Goal: Task Accomplishment & Management: Use online tool/utility

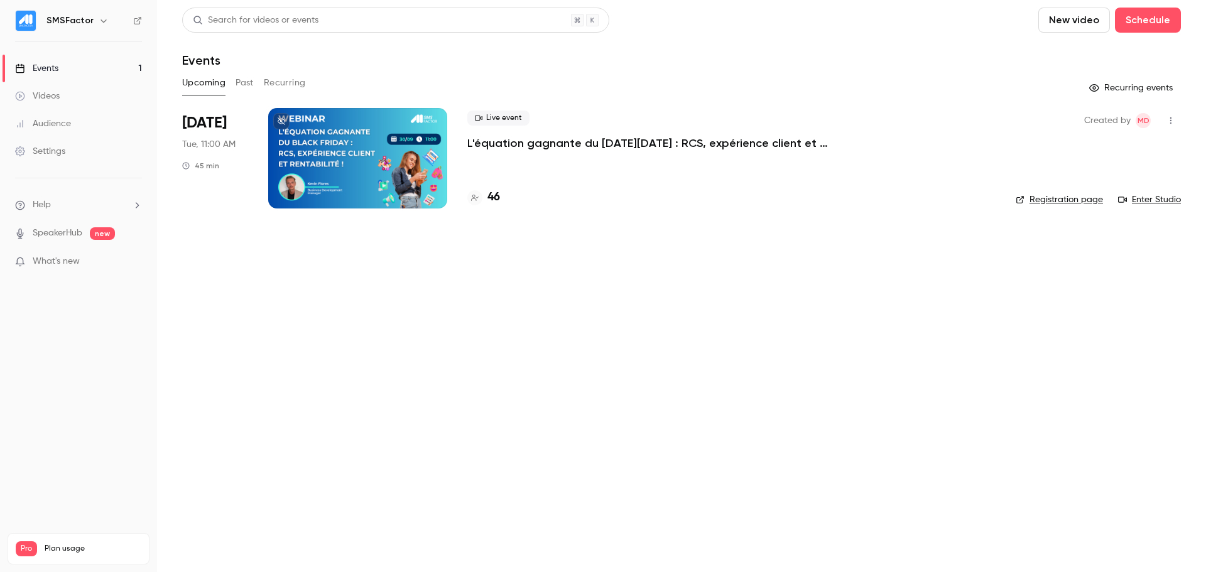
click at [554, 136] on p "L'équation gagnante du [DATE][DATE] : RCS, expérience client et rentabilité !" at bounding box center [655, 143] width 377 height 15
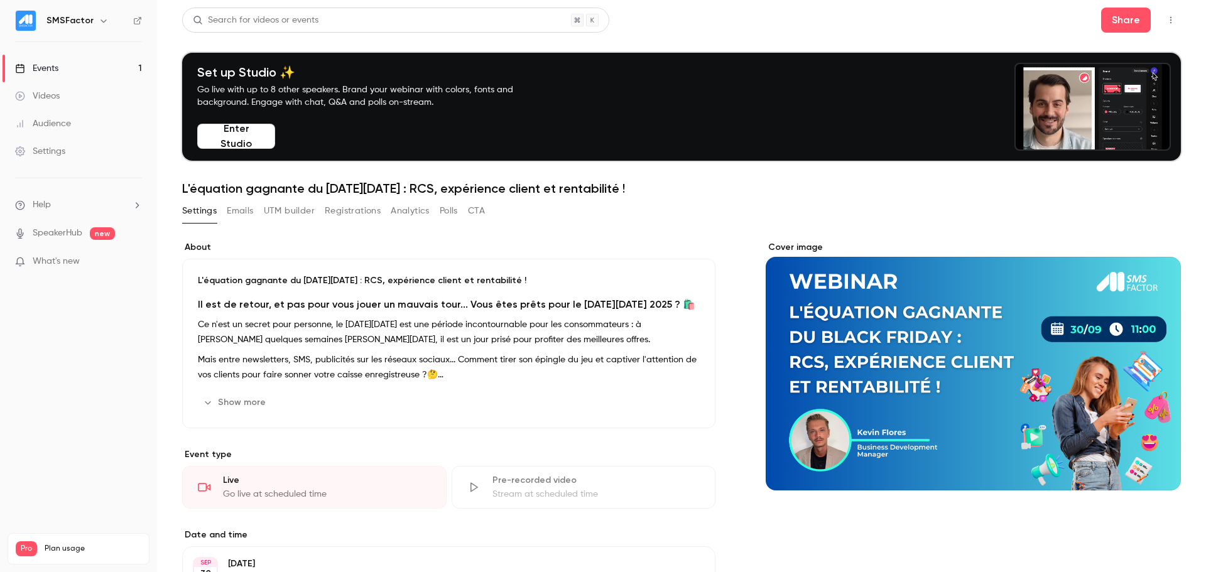
click at [331, 215] on button "Registrations" at bounding box center [353, 211] width 56 height 20
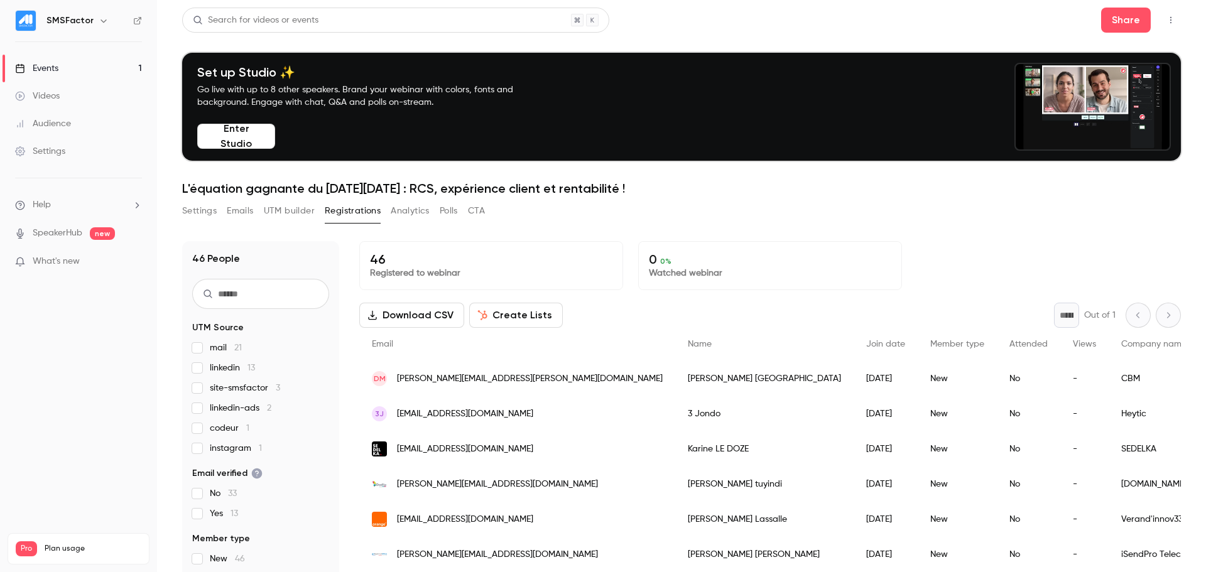
click at [72, 263] on span "What's new" at bounding box center [56, 261] width 47 height 13
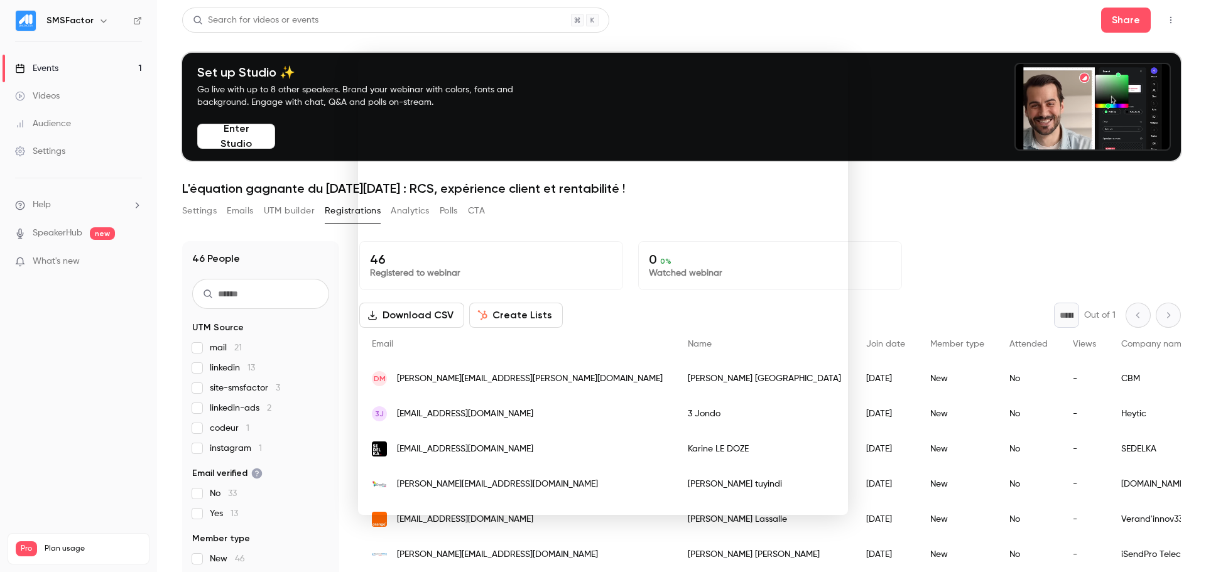
click at [85, 337] on div at bounding box center [603, 286] width 1206 height 572
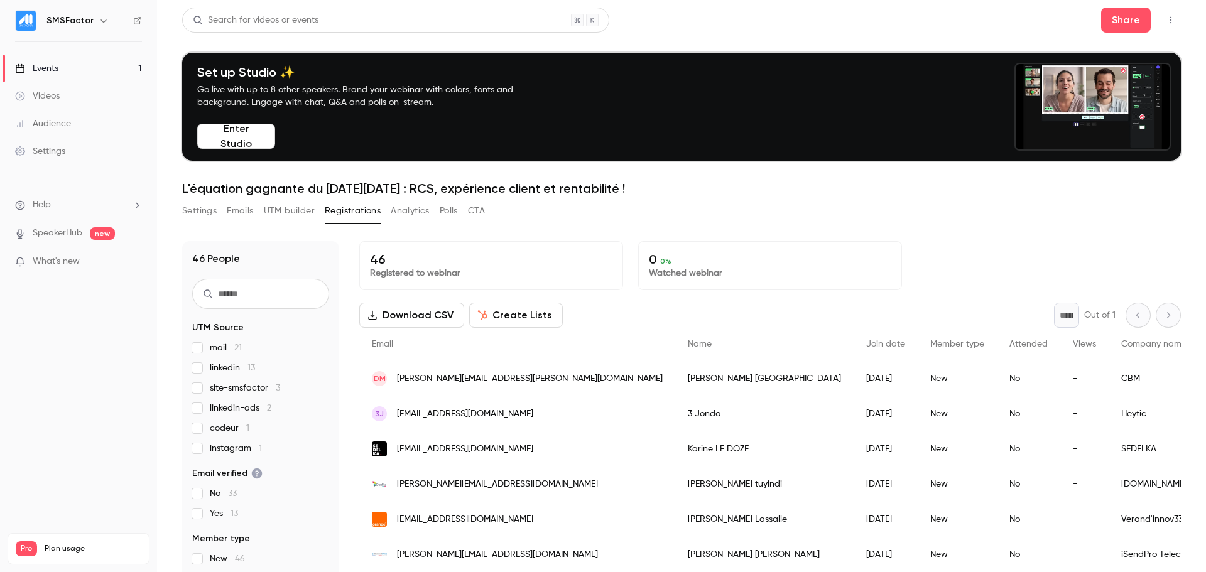
click at [441, 210] on button "Polls" at bounding box center [449, 211] width 18 height 20
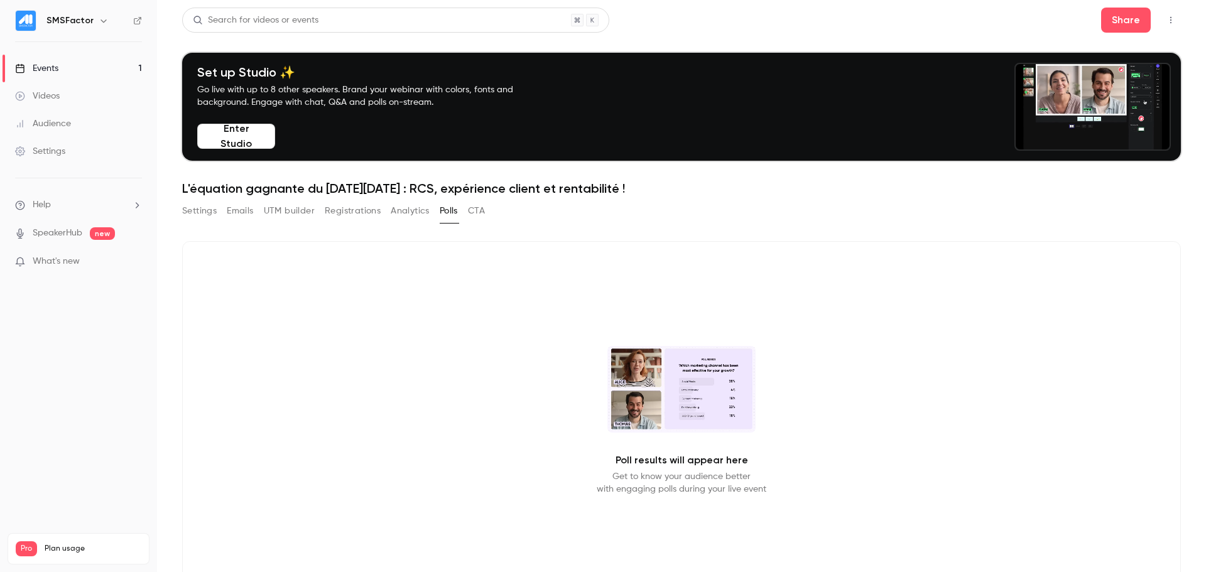
click at [478, 213] on button "CTA" at bounding box center [476, 211] width 17 height 20
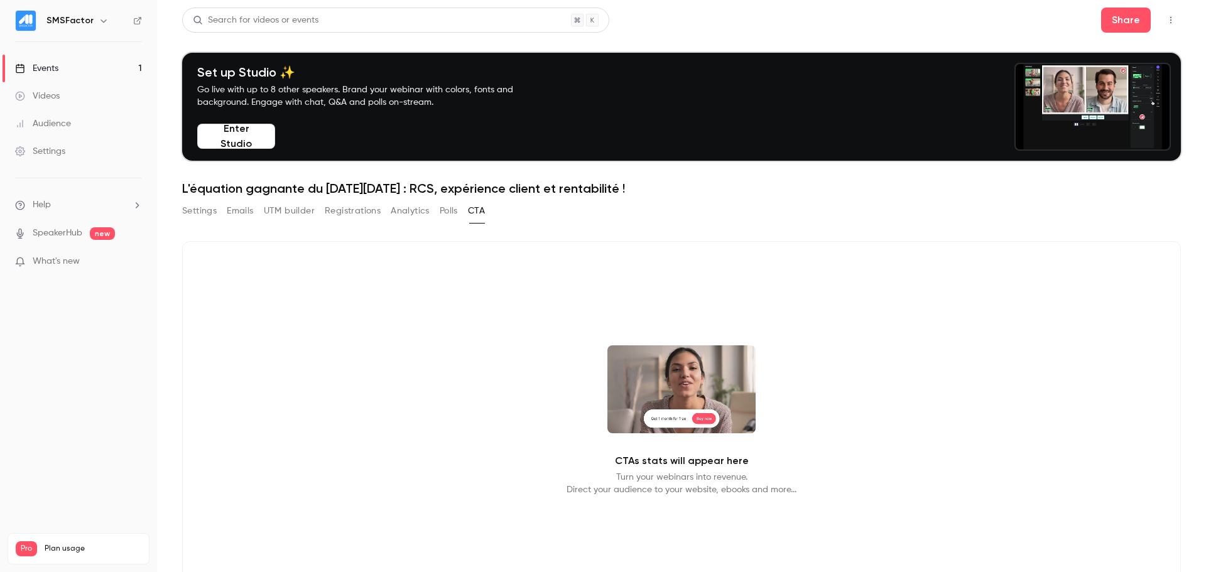
click at [403, 215] on button "Analytics" at bounding box center [410, 211] width 39 height 20
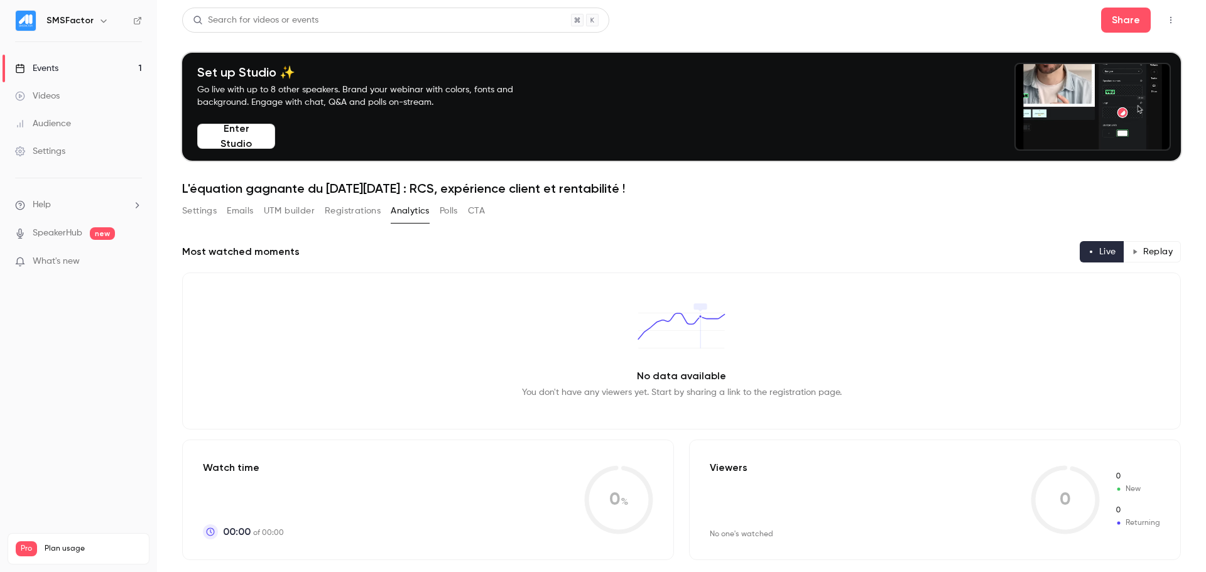
click at [278, 215] on button "UTM builder" at bounding box center [289, 211] width 51 height 20
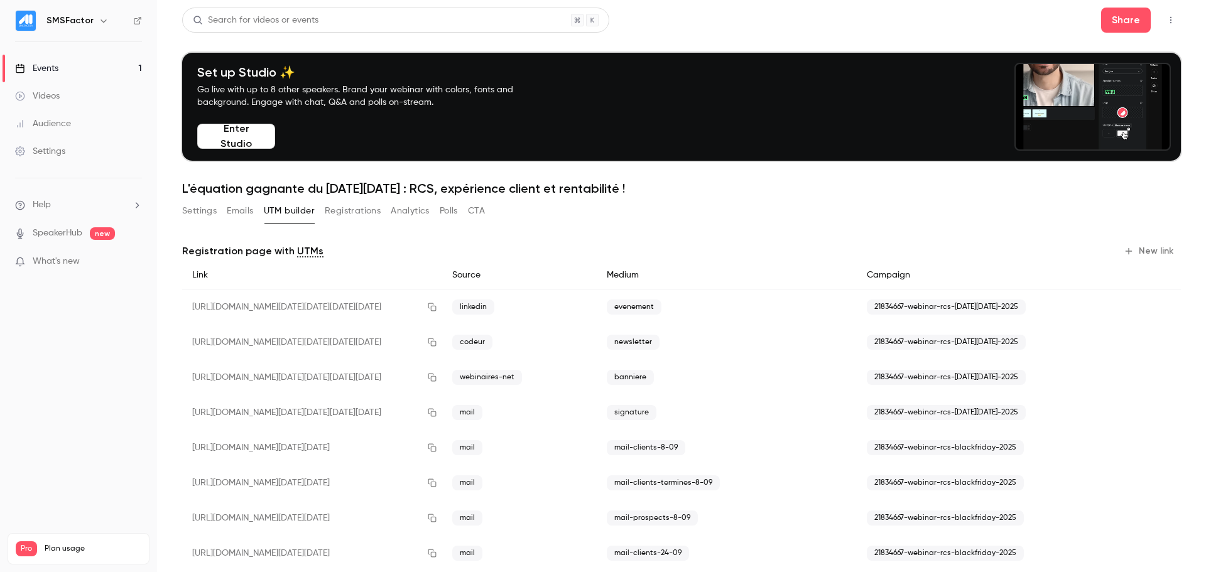
click at [361, 210] on button "Registrations" at bounding box center [353, 211] width 56 height 20
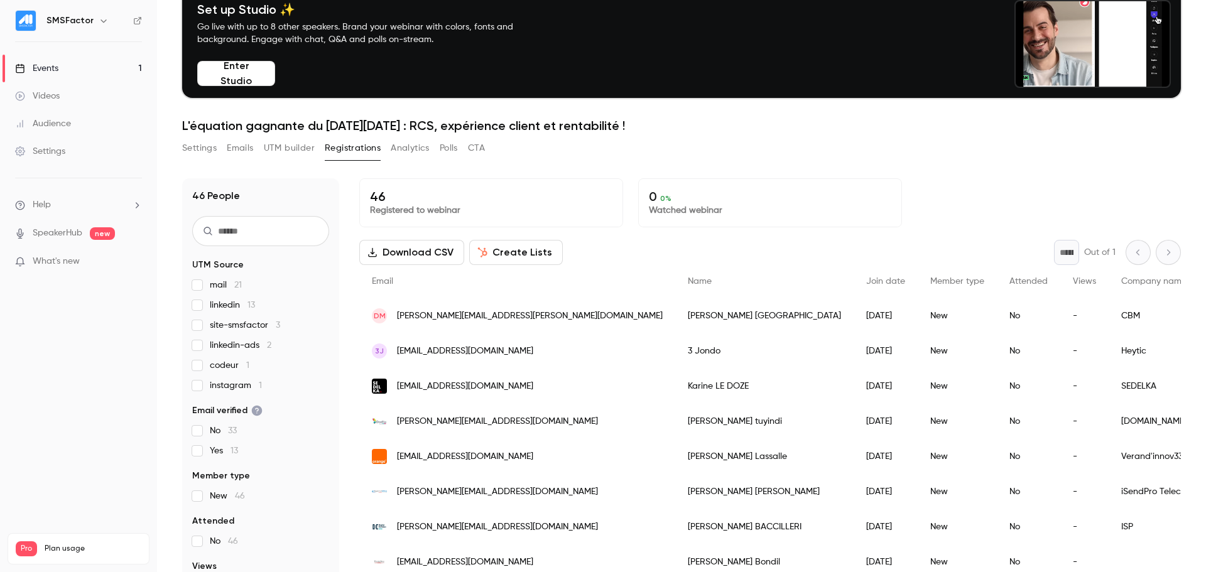
click at [290, 150] on button "UTM builder" at bounding box center [289, 148] width 51 height 20
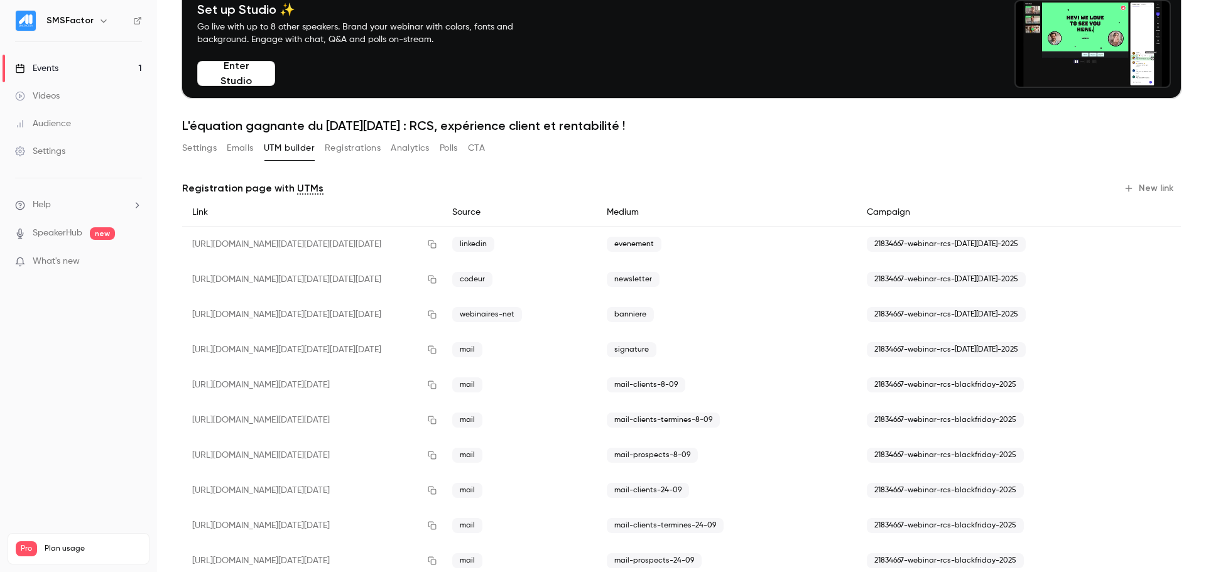
click at [1132, 182] on button "New link" at bounding box center [1150, 188] width 62 height 20
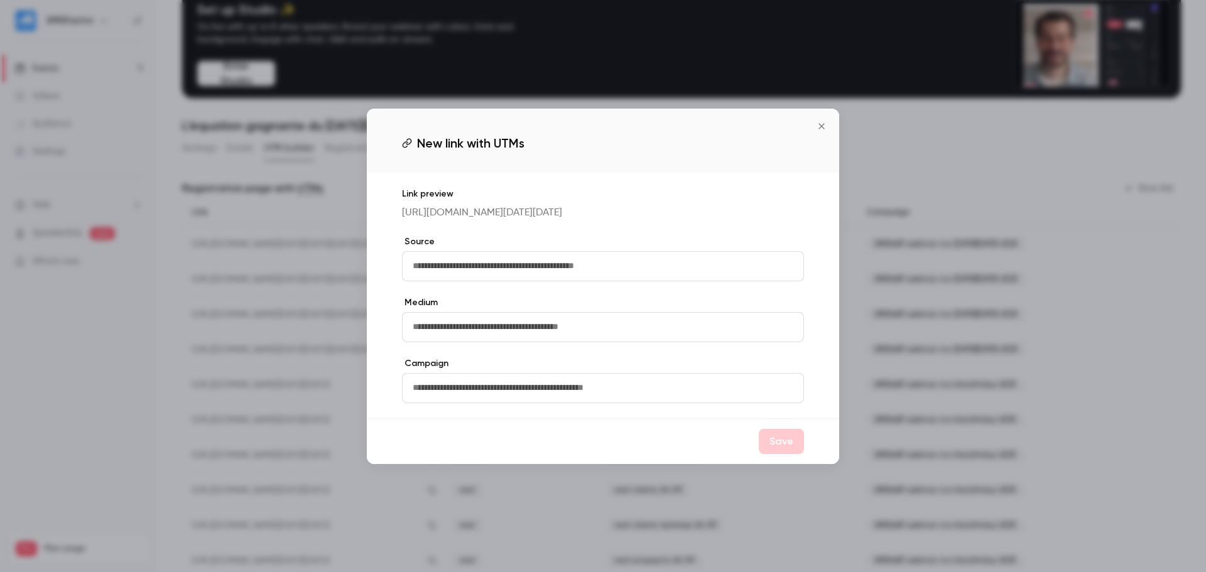
click at [824, 123] on icon "Close" at bounding box center [822, 126] width 6 height 6
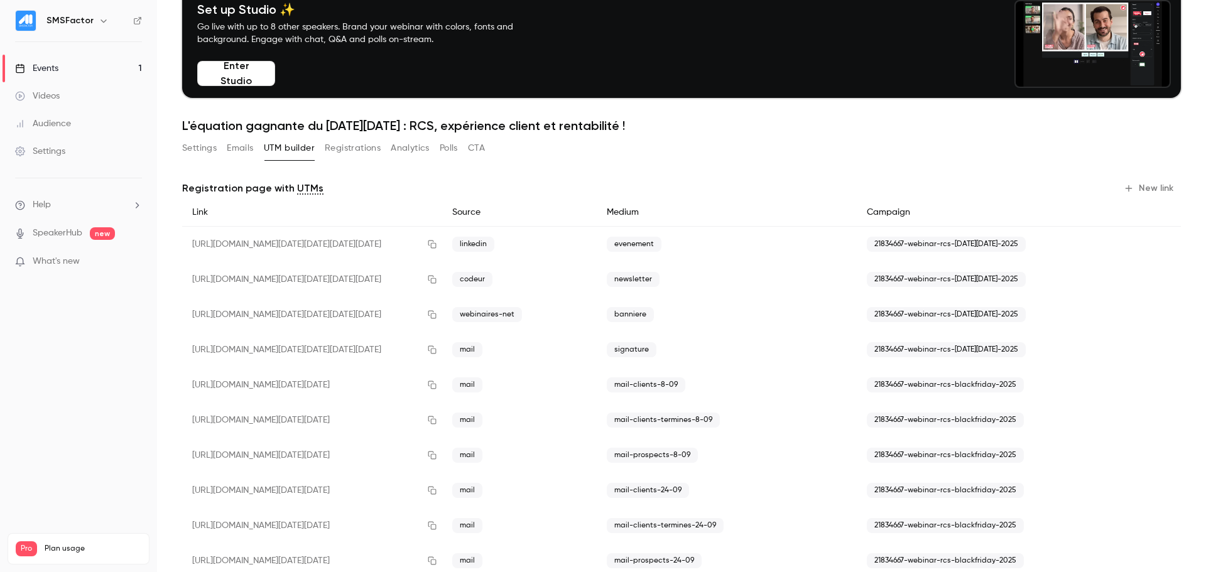
click at [1160, 191] on button "New link" at bounding box center [1150, 188] width 62 height 20
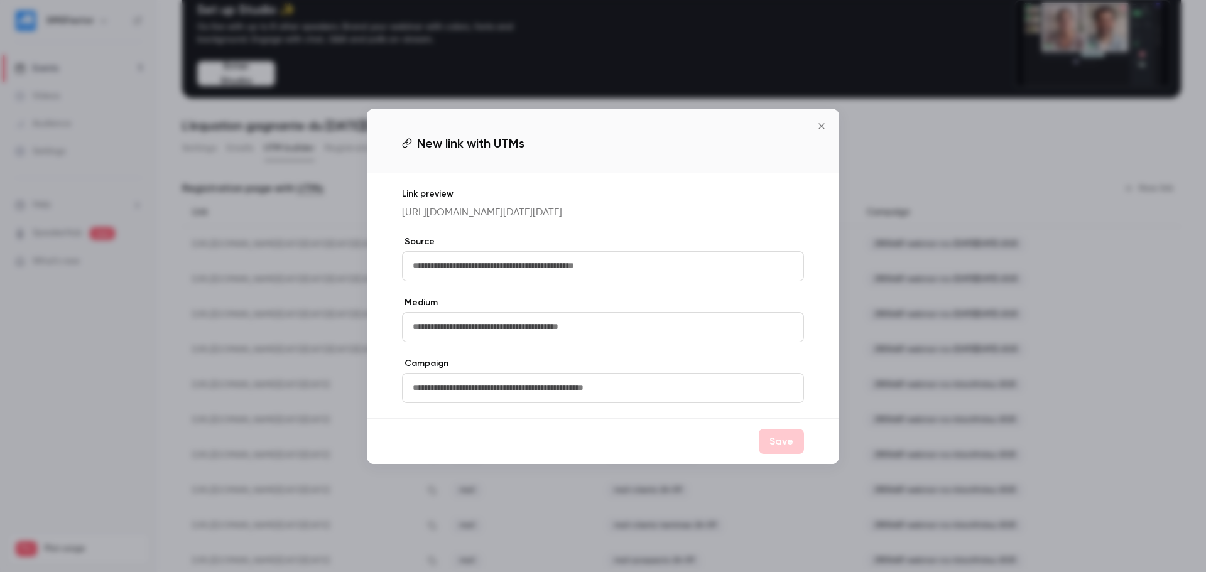
click at [830, 115] on button "Close" at bounding box center [821, 126] width 25 height 25
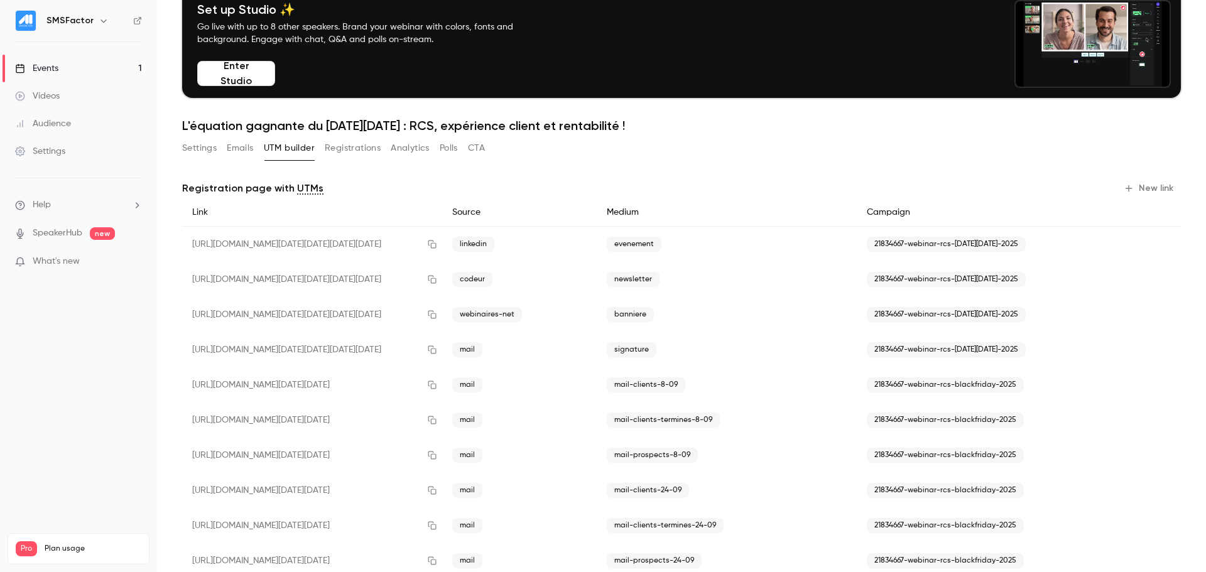
click at [346, 150] on button "Registrations" at bounding box center [353, 148] width 56 height 20
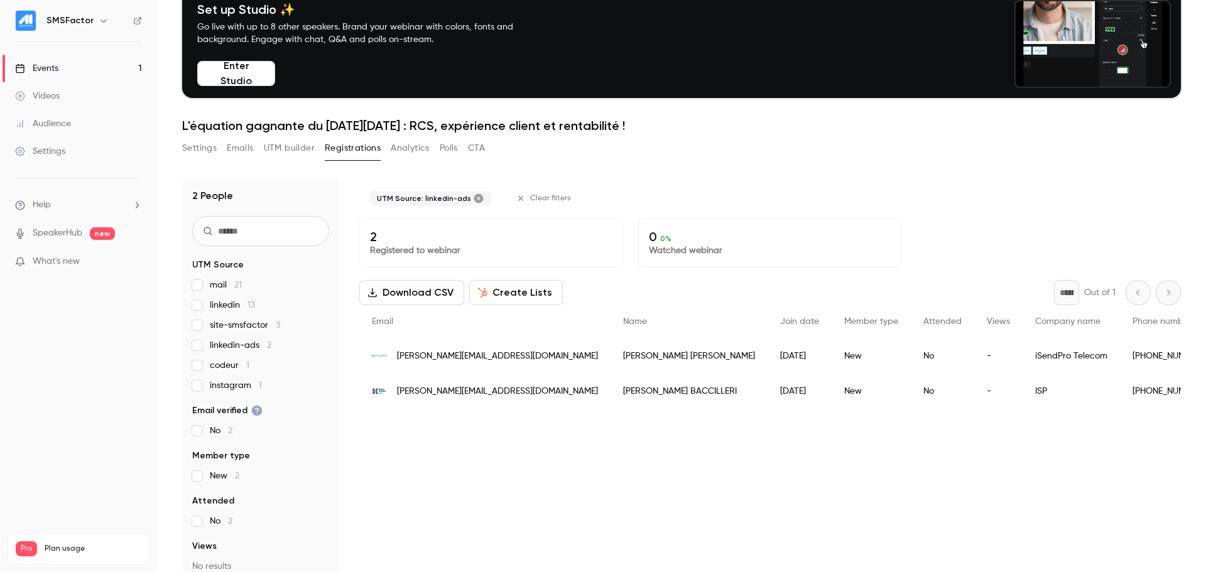
click at [199, 351] on label "linkedin-ads 2" at bounding box center [260, 345] width 137 height 13
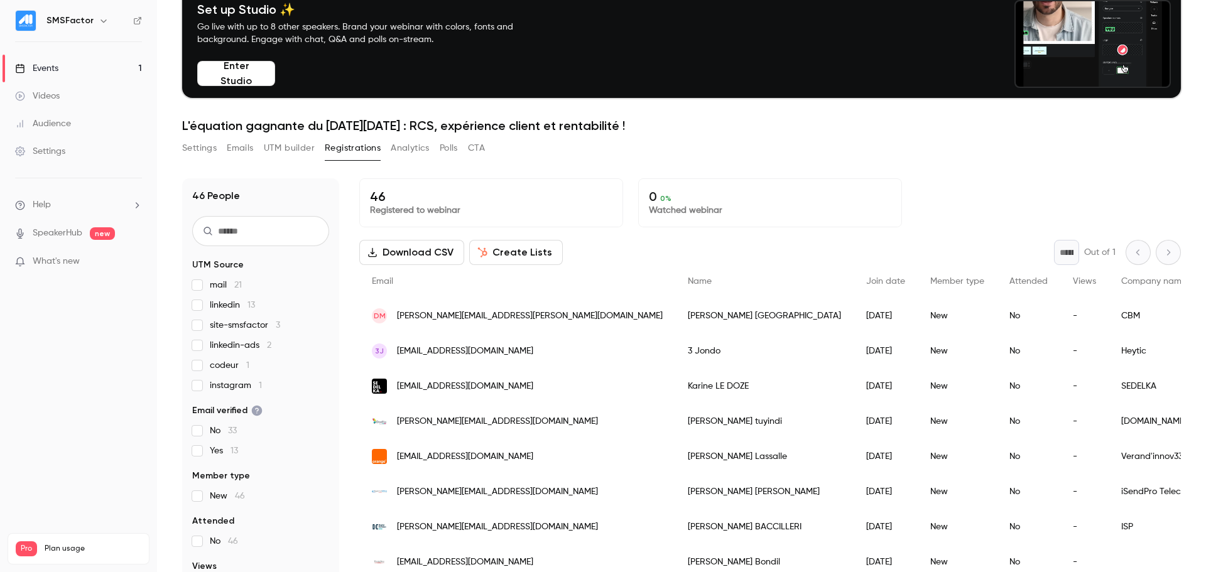
click at [205, 311] on label "linkedin 13" at bounding box center [260, 305] width 137 height 13
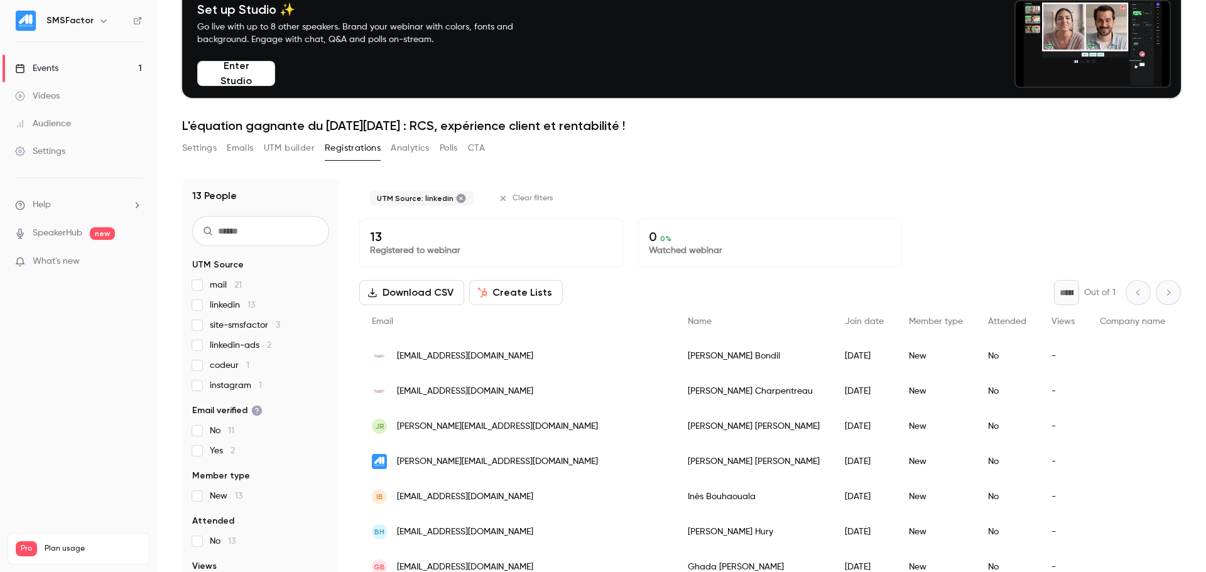
click at [209, 302] on label "linkedin 13" at bounding box center [260, 305] width 137 height 13
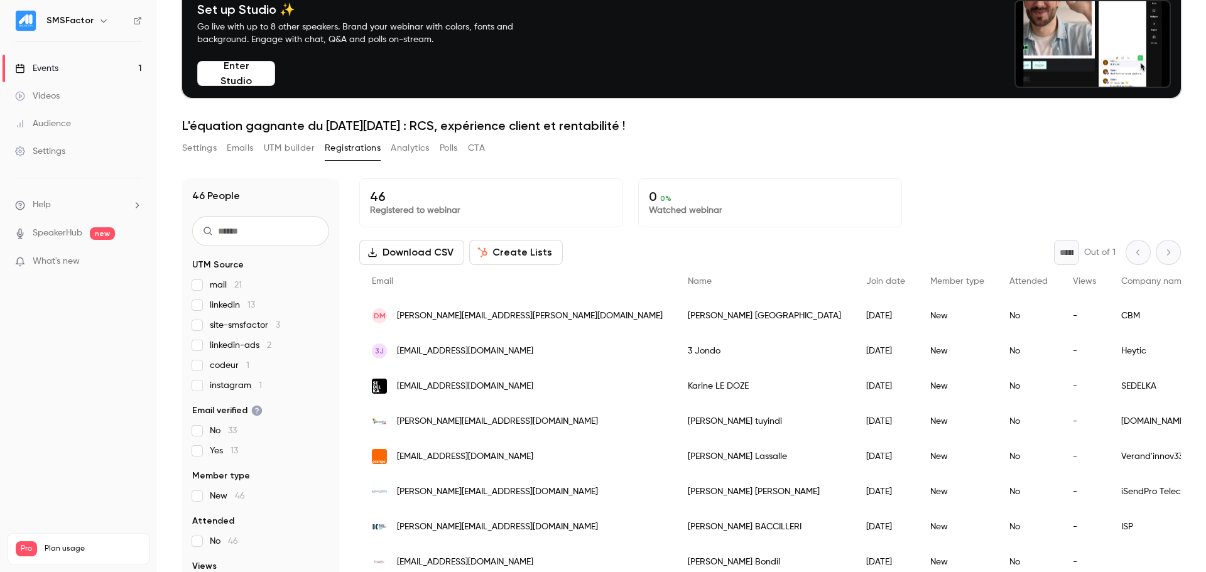
click at [314, 149] on button "UTM builder" at bounding box center [289, 148] width 51 height 20
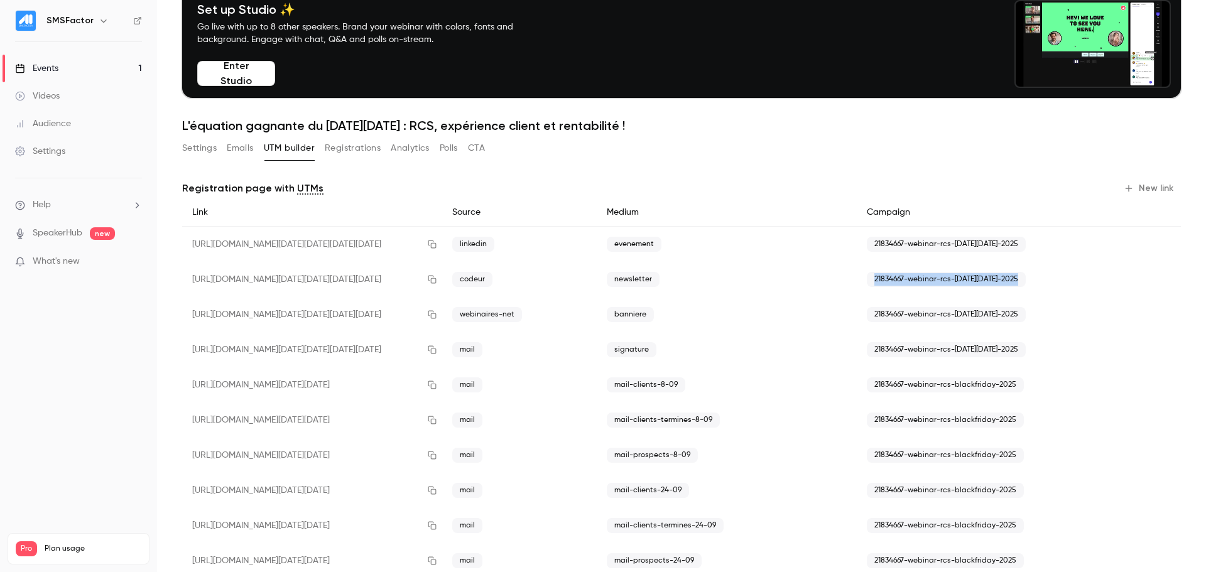
drag, startPoint x: 1052, startPoint y: 271, endPoint x: 829, endPoint y: 285, distance: 223.5
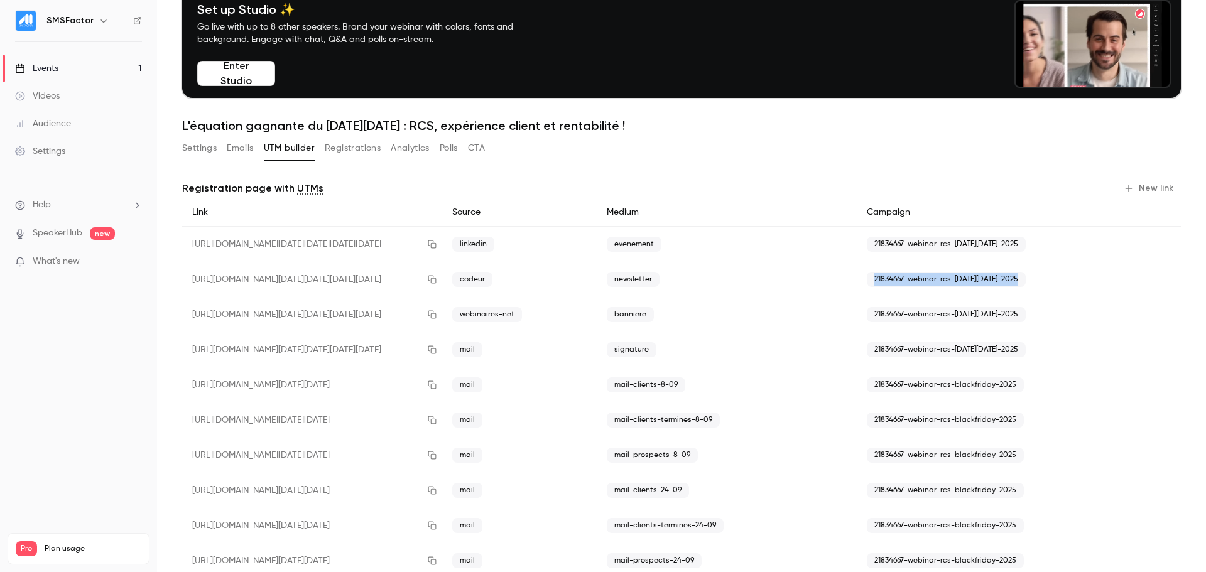
click at [829, 285] on div "[URL][DOMAIN_NAME][DATE][DATE][DATE][DATE] codeur newsletter 21834667-webinar-r…" at bounding box center [681, 279] width 999 height 35
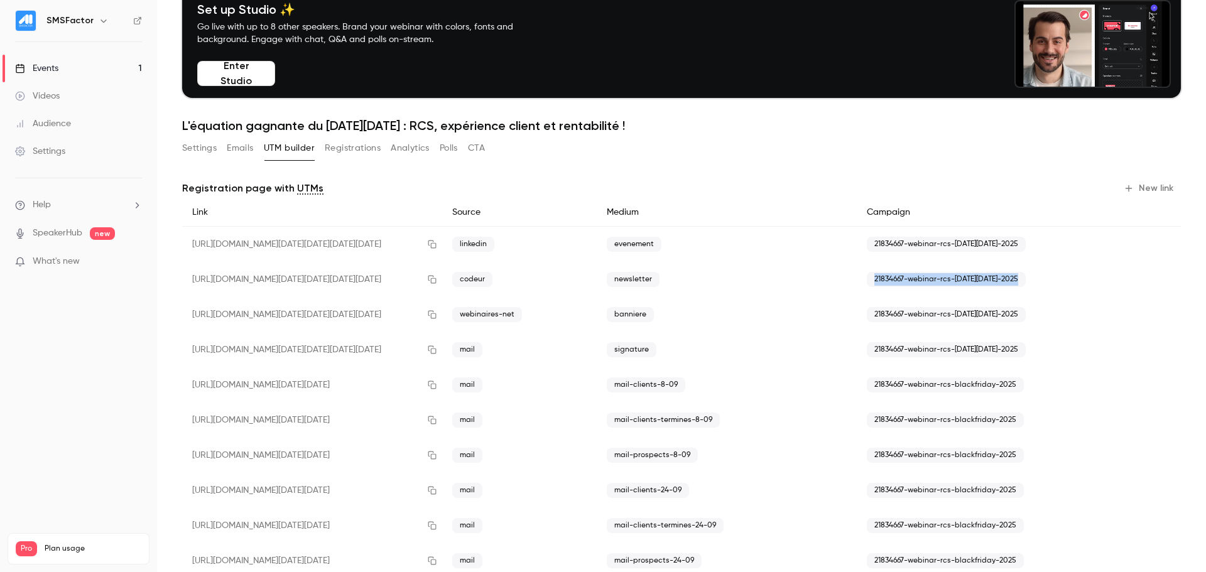
click at [829, 285] on div "newsletter" at bounding box center [727, 279] width 260 height 35
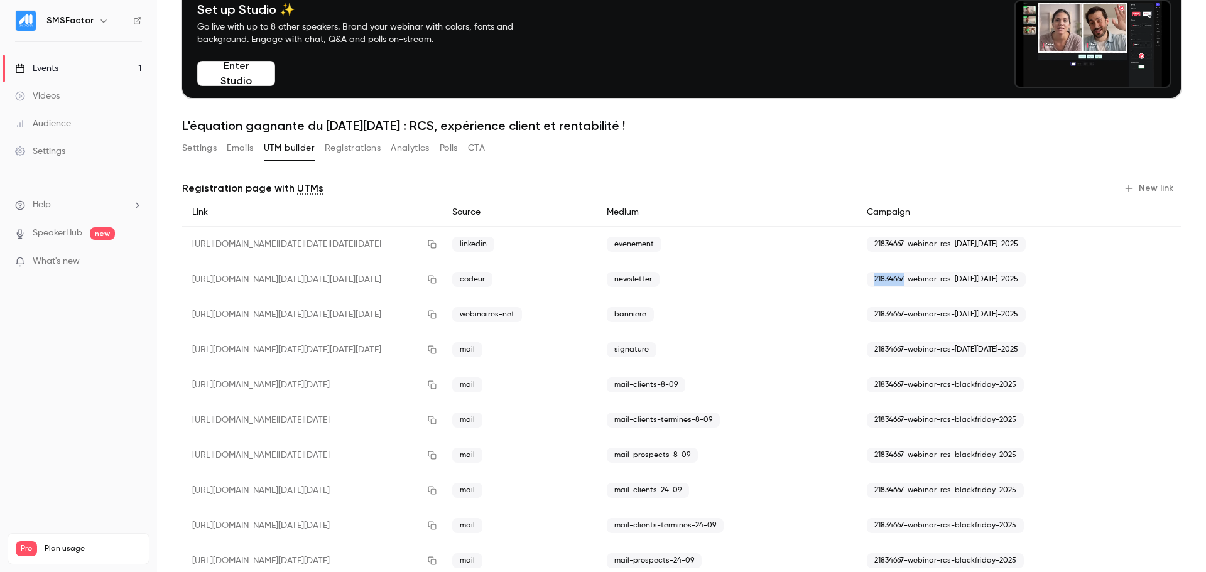
drag, startPoint x: 854, startPoint y: 283, endPoint x: 896, endPoint y: 281, distance: 42.1
click at [896, 281] on div "21834667-webinar-rcs-[DATE][DATE]-2025" at bounding box center [989, 279] width 265 height 35
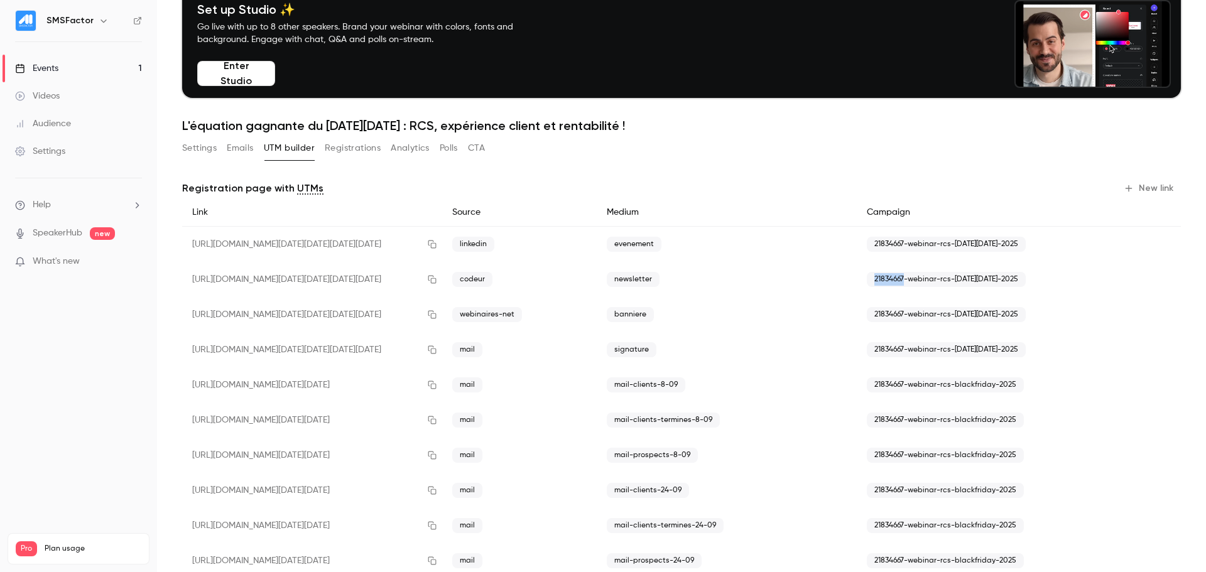
click at [354, 154] on button "Registrations" at bounding box center [353, 148] width 56 height 20
